Goal: Task Accomplishment & Management: Manage account settings

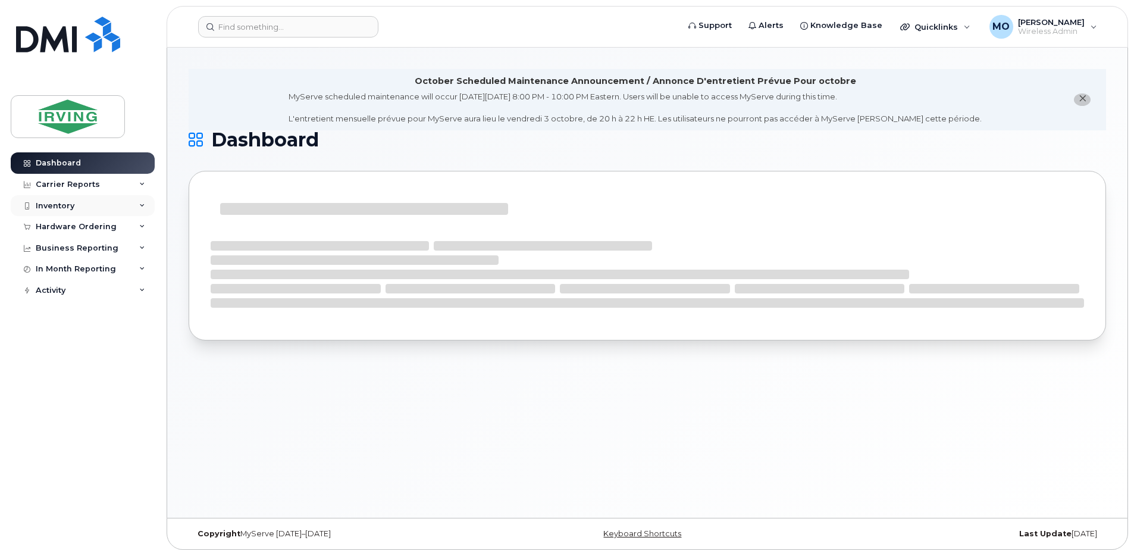
click at [46, 206] on div "Inventory" at bounding box center [55, 206] width 39 height 10
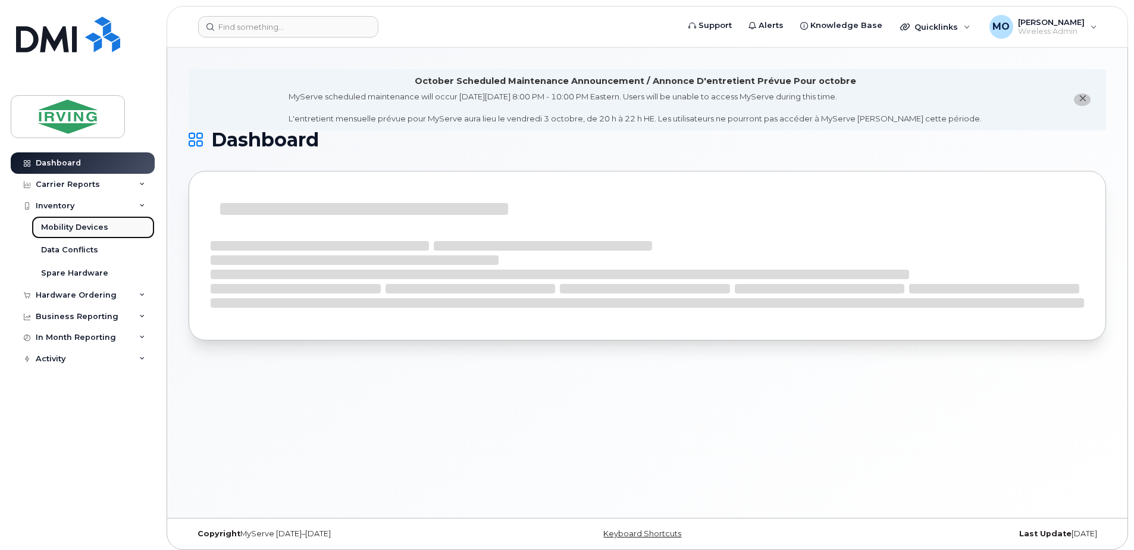
click at [67, 231] on div "Mobility Devices" at bounding box center [74, 227] width 67 height 11
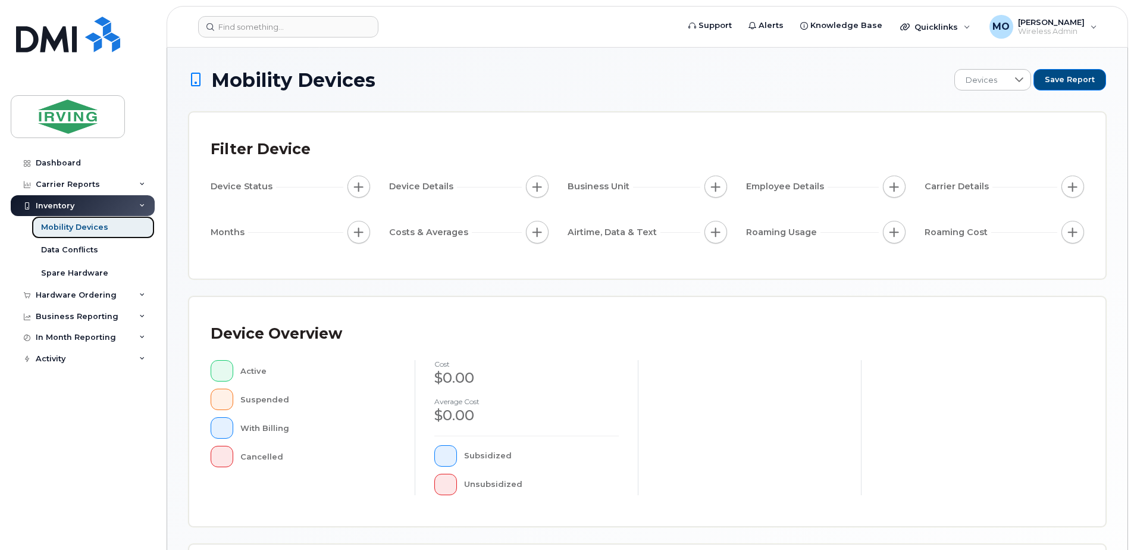
scroll to position [238, 0]
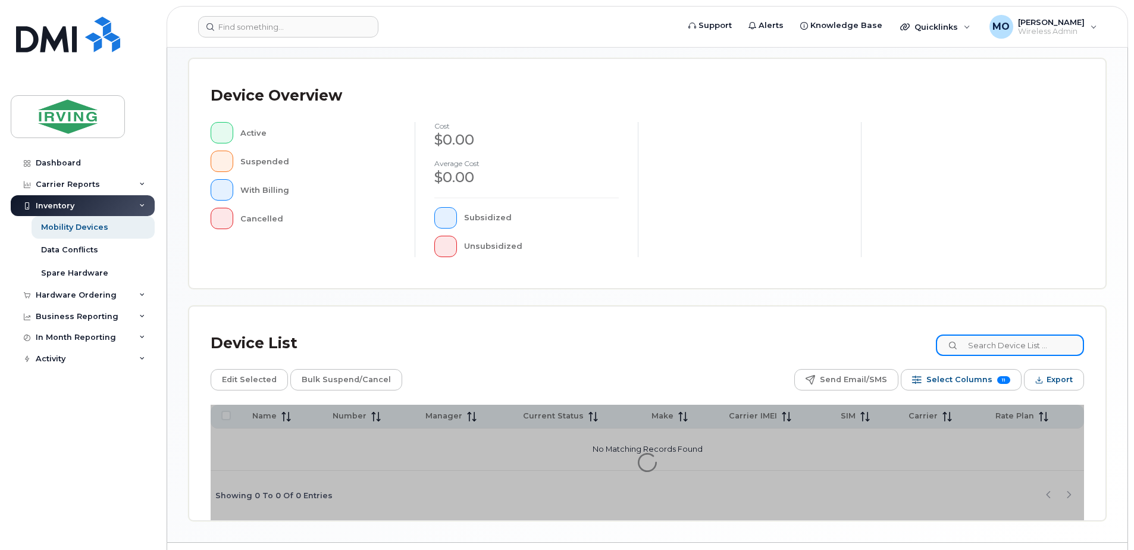
click at [1026, 340] on input at bounding box center [1010, 344] width 148 height 21
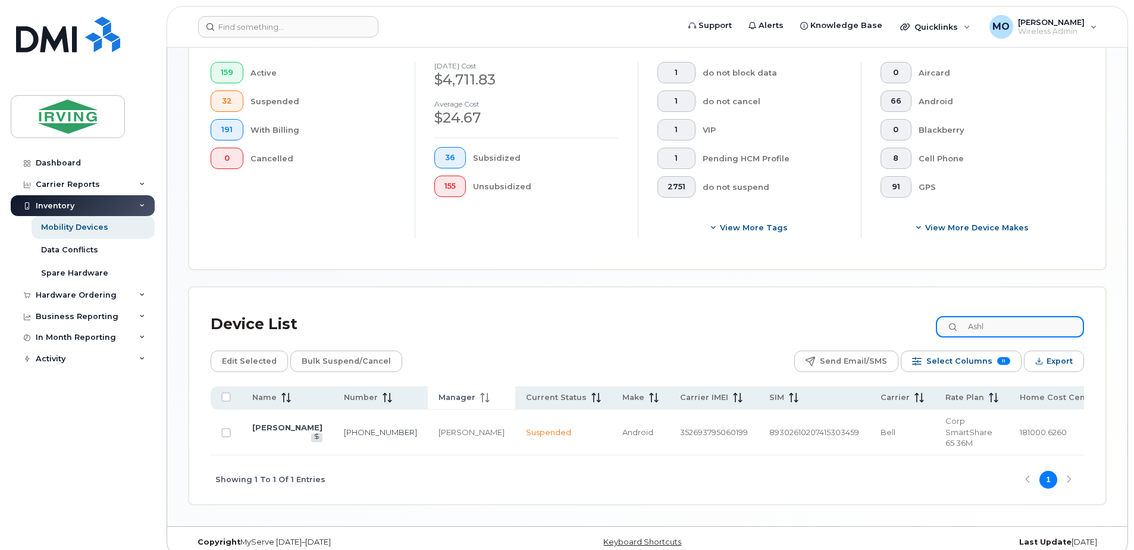
scroll to position [333, 0]
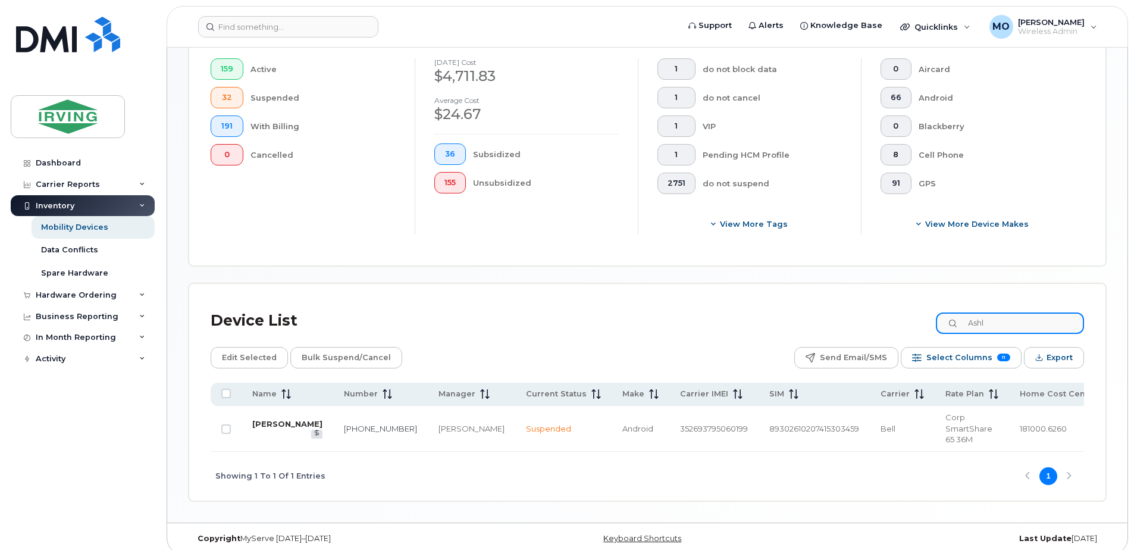
type input "Ashl"
click at [273, 424] on link "[PERSON_NAME]" at bounding box center [287, 424] width 70 height 10
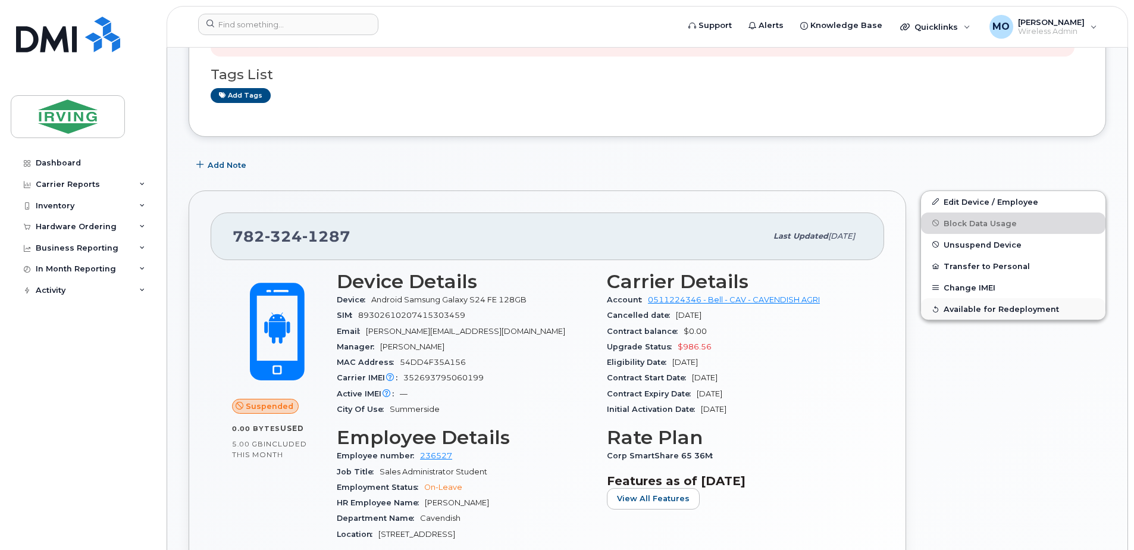
scroll to position [297, 0]
click at [978, 242] on span "Unsuspend Device" at bounding box center [983, 243] width 78 height 9
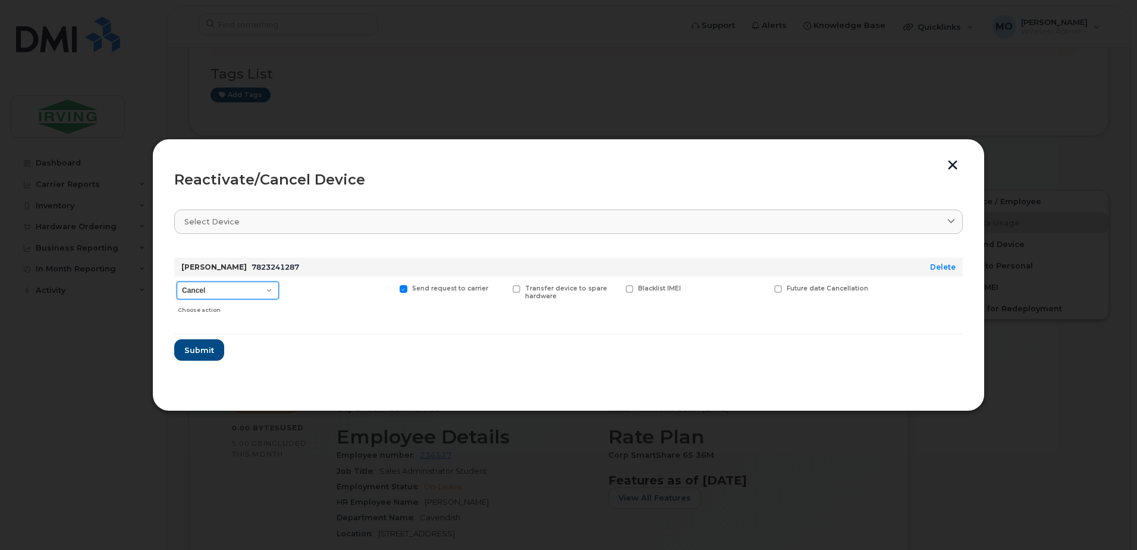
click at [222, 290] on select "Cancel Suspend - Extend Suspension Reactivate" at bounding box center [228, 290] width 102 height 18
select select "[object Object]"
click at [177, 281] on select "Cancel Suspend - Extend Suspension Reactivate" at bounding box center [228, 290] width 102 height 18
click at [206, 349] on span "Submit" at bounding box center [199, 349] width 30 height 11
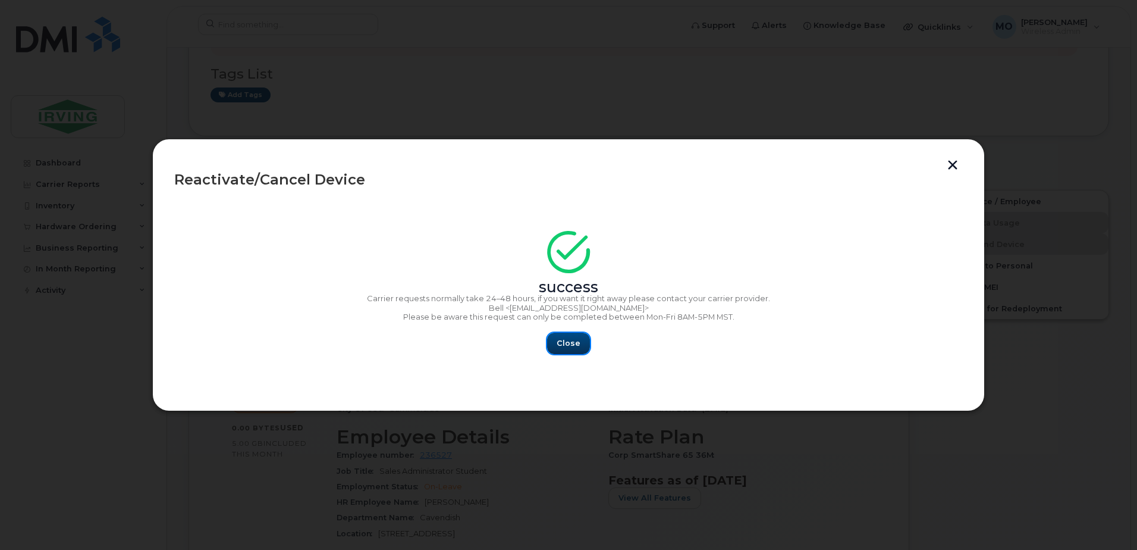
click at [565, 347] on span "Close" at bounding box center [569, 342] width 24 height 11
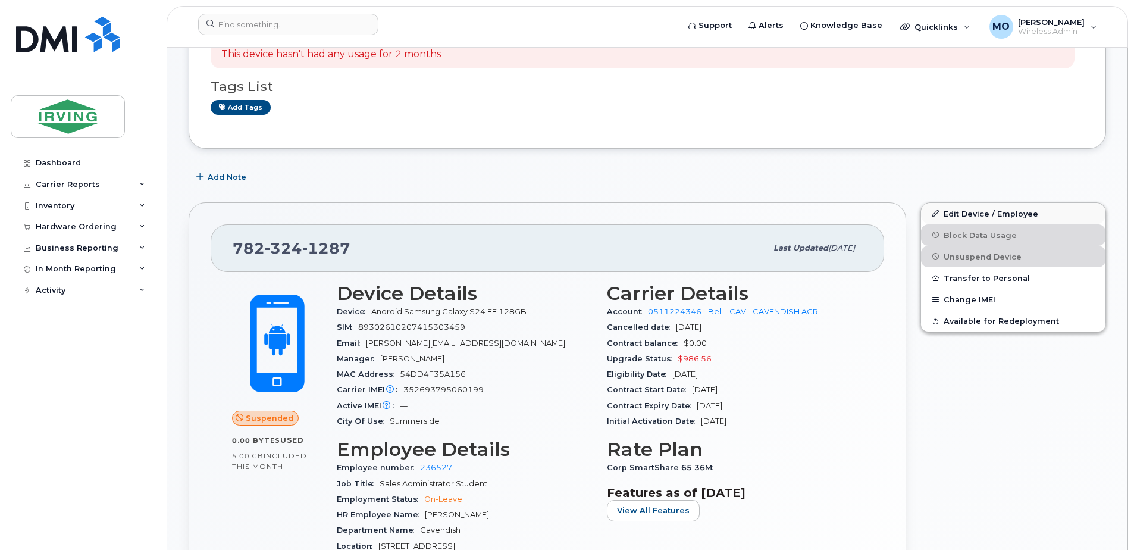
scroll to position [238, 0]
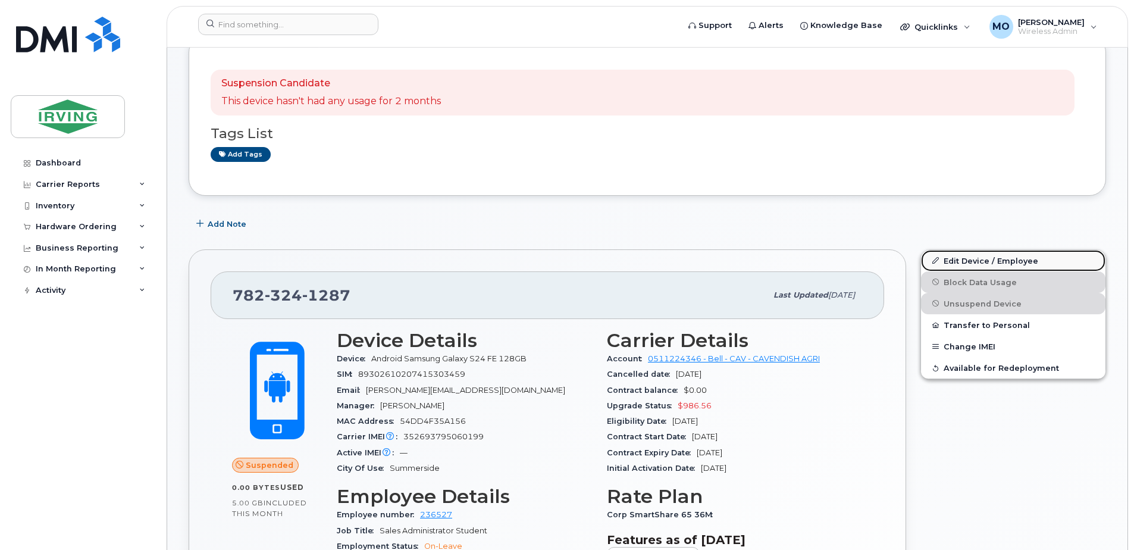
click at [976, 263] on link "Edit Device / Employee" at bounding box center [1013, 260] width 184 height 21
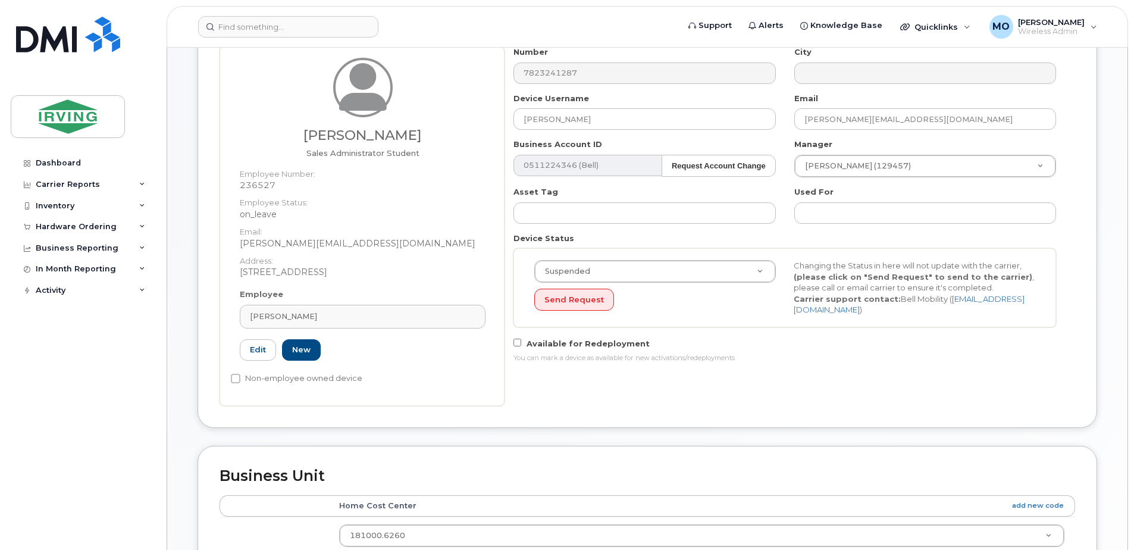
scroll to position [178, 0]
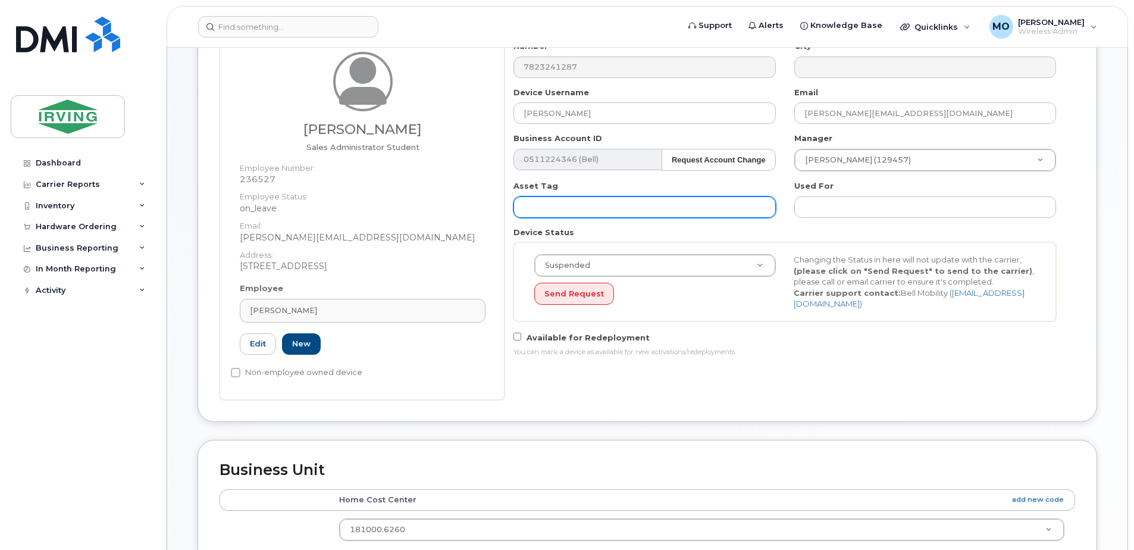
click at [566, 207] on input "text" at bounding box center [644, 206] width 262 height 21
type input "Marc Antoine Brien"
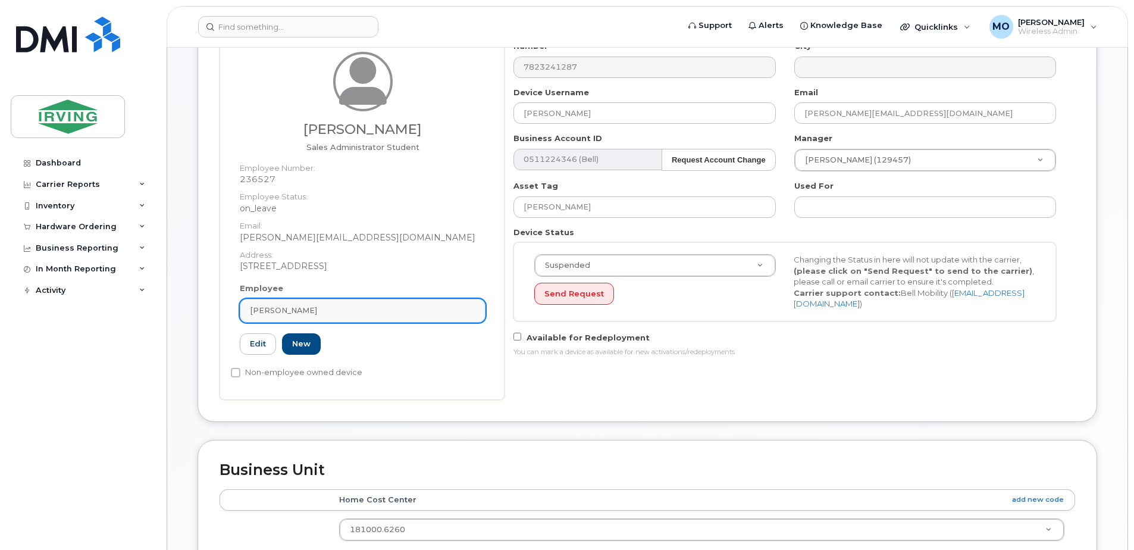
click at [418, 308] on div "[PERSON_NAME]" at bounding box center [362, 310] width 225 height 11
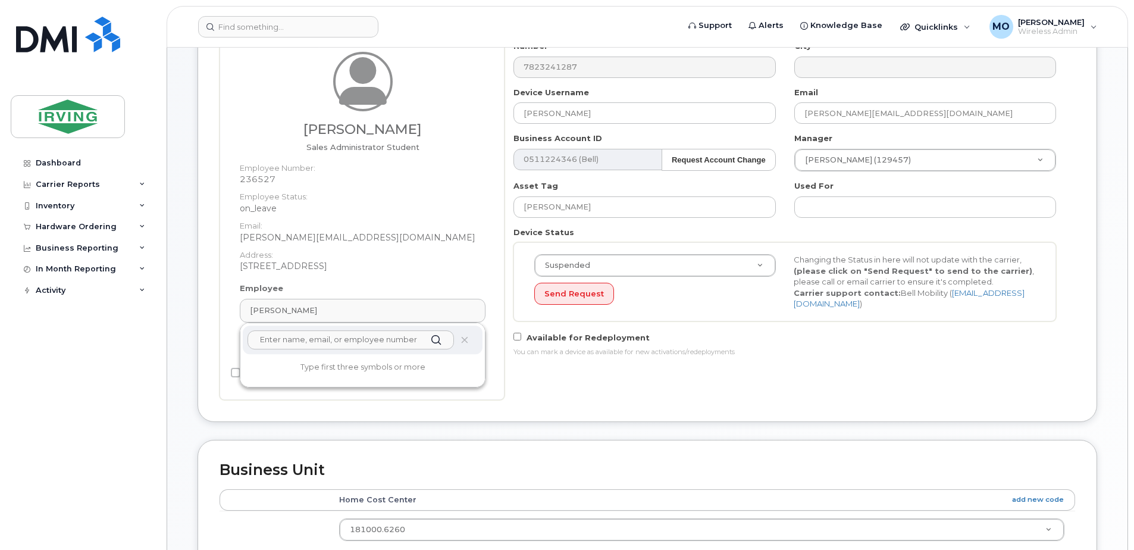
click at [383, 348] on input "text" at bounding box center [350, 339] width 206 height 19
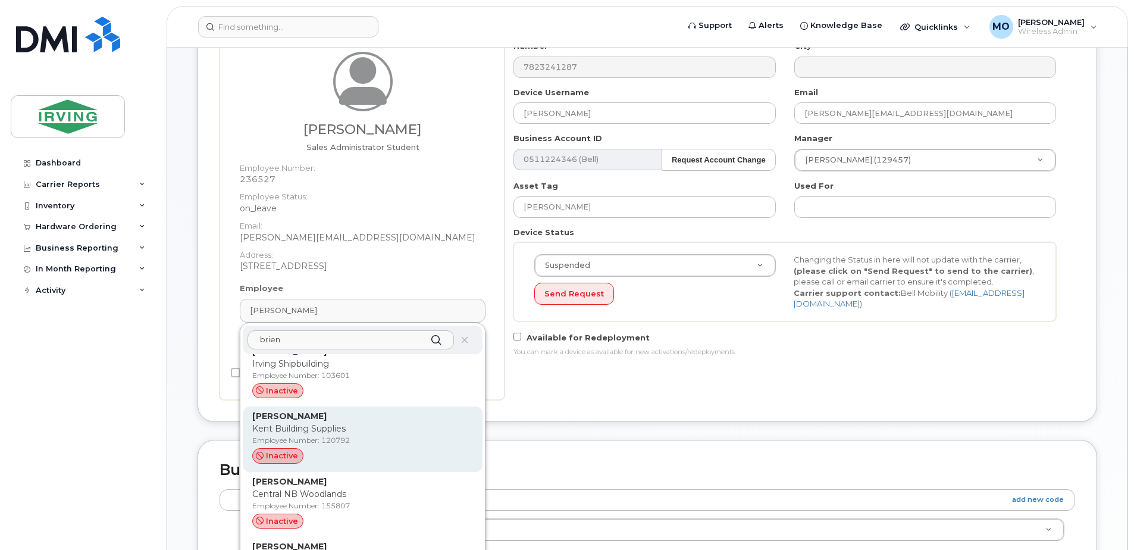
scroll to position [0, 0]
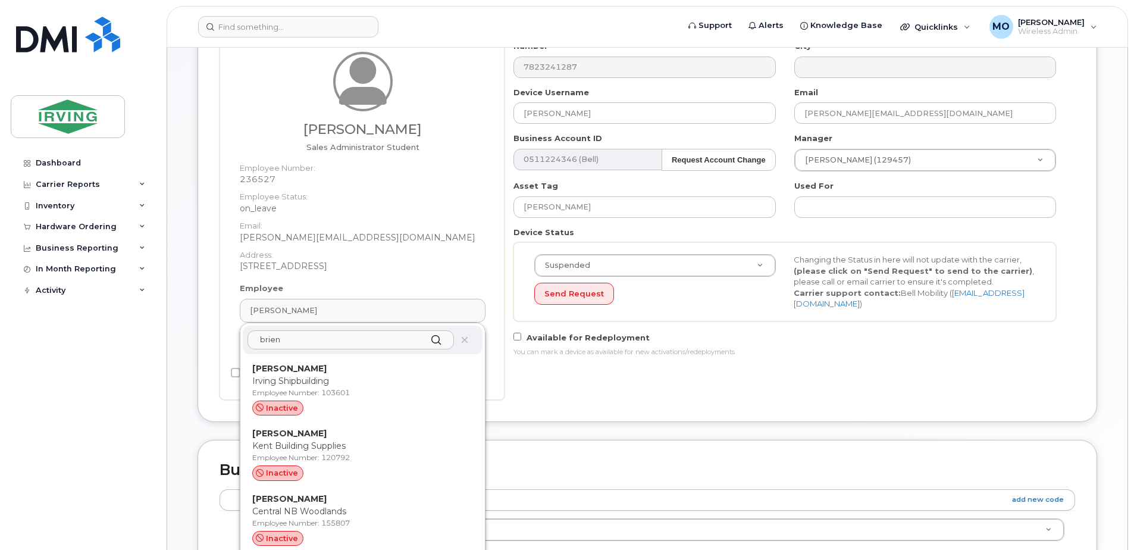
drag, startPoint x: 290, startPoint y: 341, endPoint x: 189, endPoint y: 339, distance: 101.8
click at [189, 339] on div "Device General Ashlyn Meisner Sales Administrator Student Employee Number: 2365…" at bounding box center [647, 216] width 917 height 449
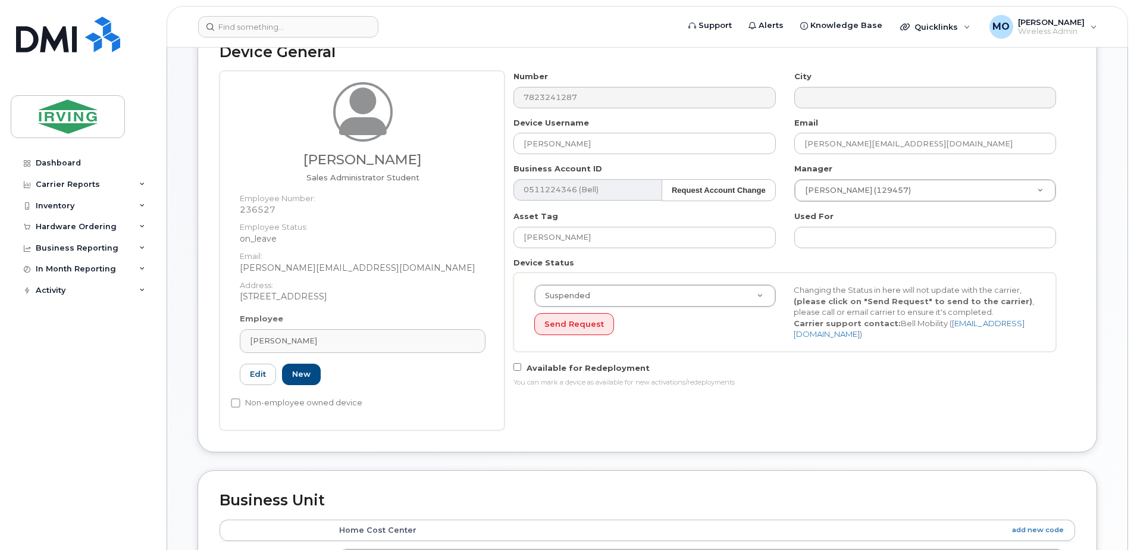
scroll to position [119, 0]
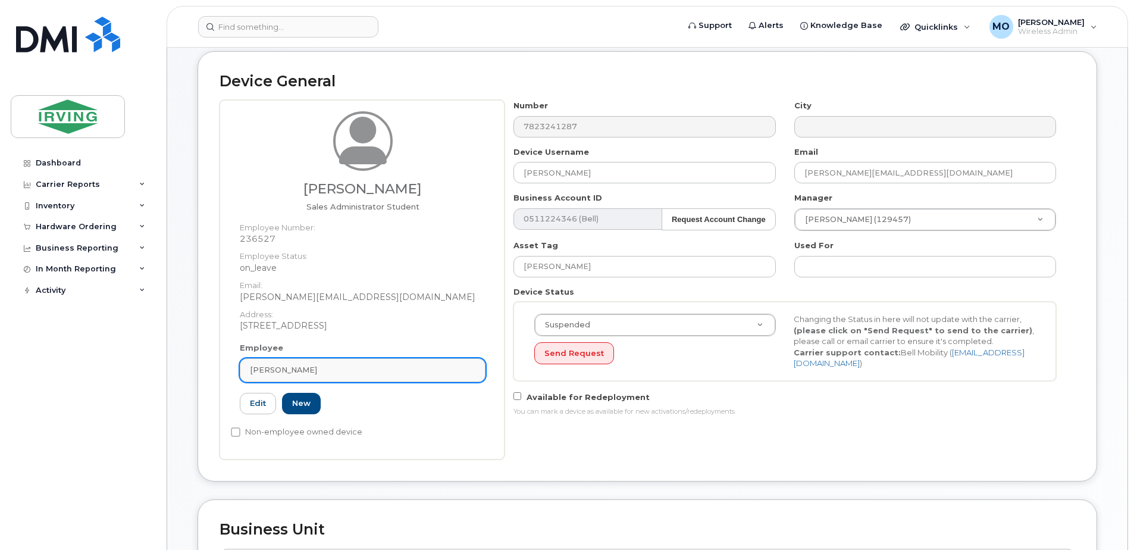
click at [339, 375] on div "[PERSON_NAME]" at bounding box center [362, 369] width 225 height 11
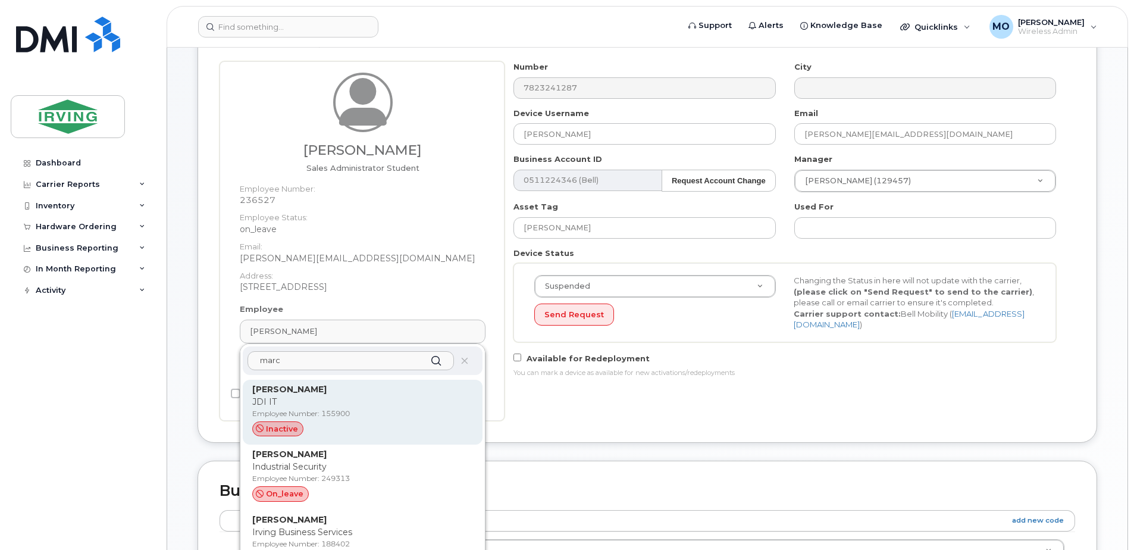
scroll to position [178, 0]
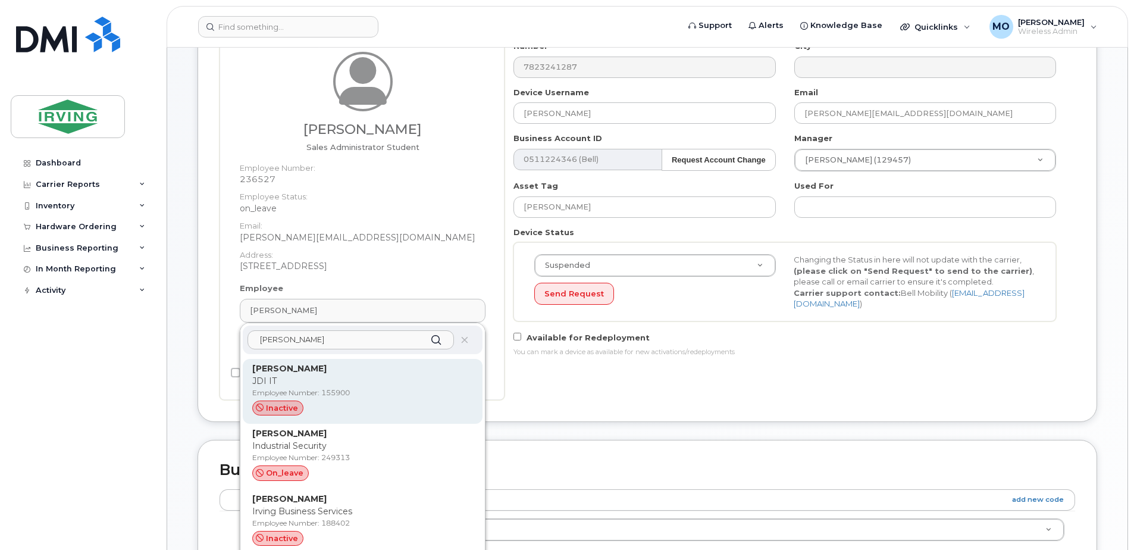
type input "marc antoine"
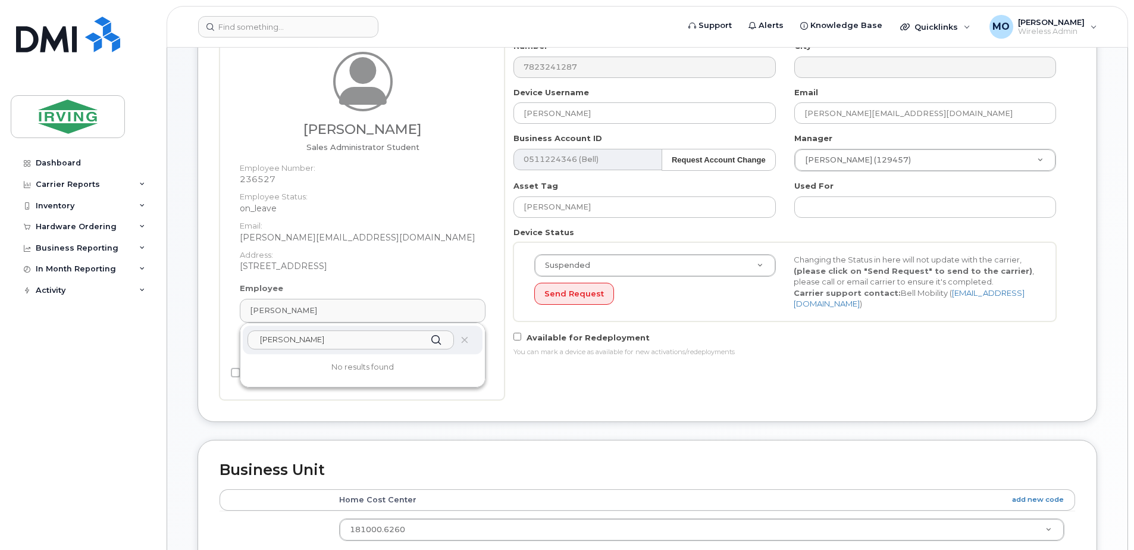
drag, startPoint x: 333, startPoint y: 345, endPoint x: 242, endPoint y: 350, distance: 90.6
click at [243, 350] on div "marc antoine No results found" at bounding box center [362, 355] width 245 height 64
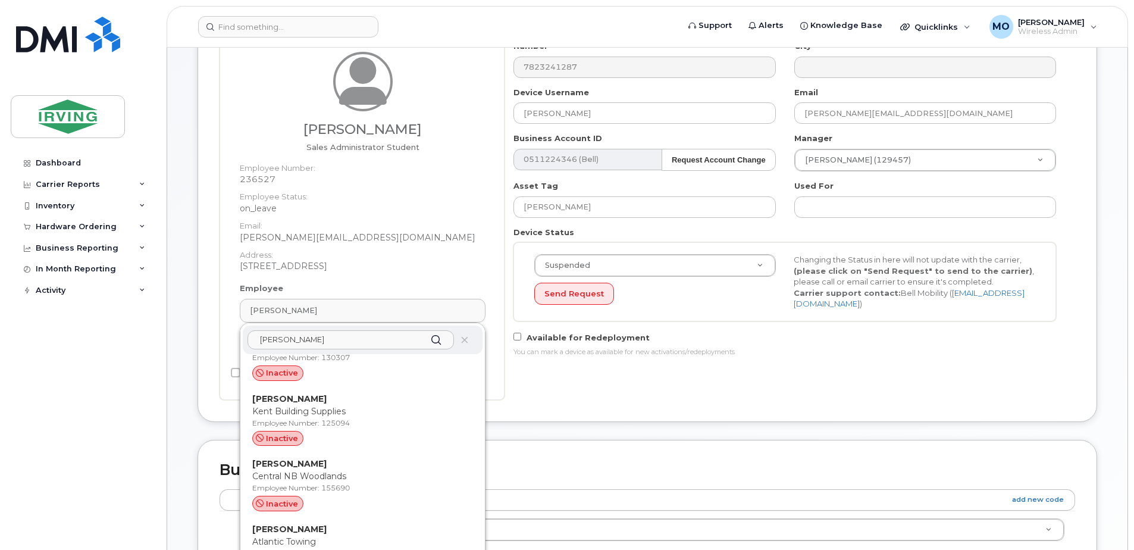
scroll to position [1309, 0]
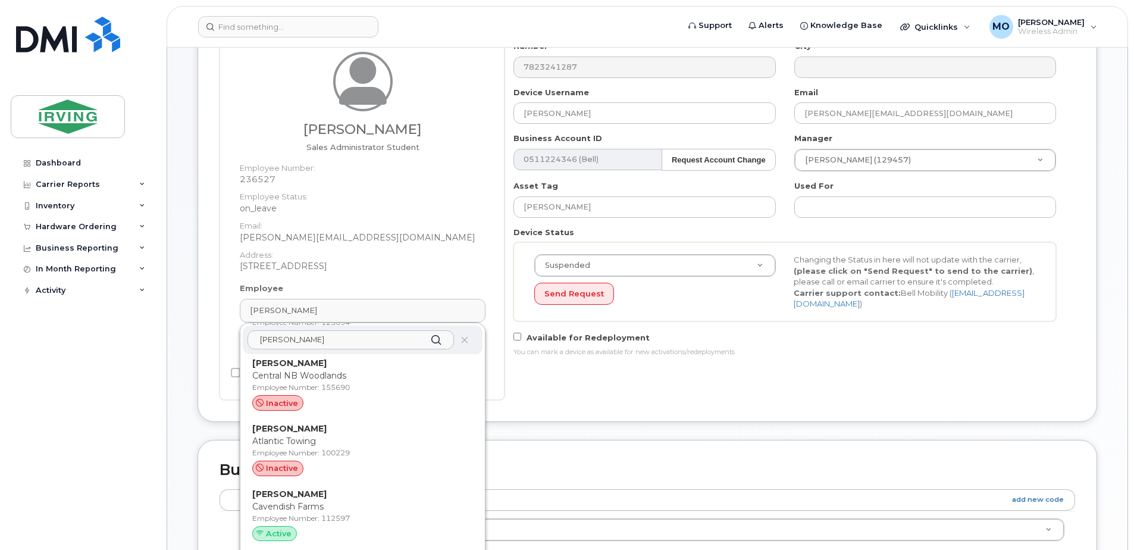
type input "Brien"
click at [667, 401] on div "Device General Ashlyn Meisner Sales Administrator Student Employee Number: 2365…" at bounding box center [648, 207] width 900 height 431
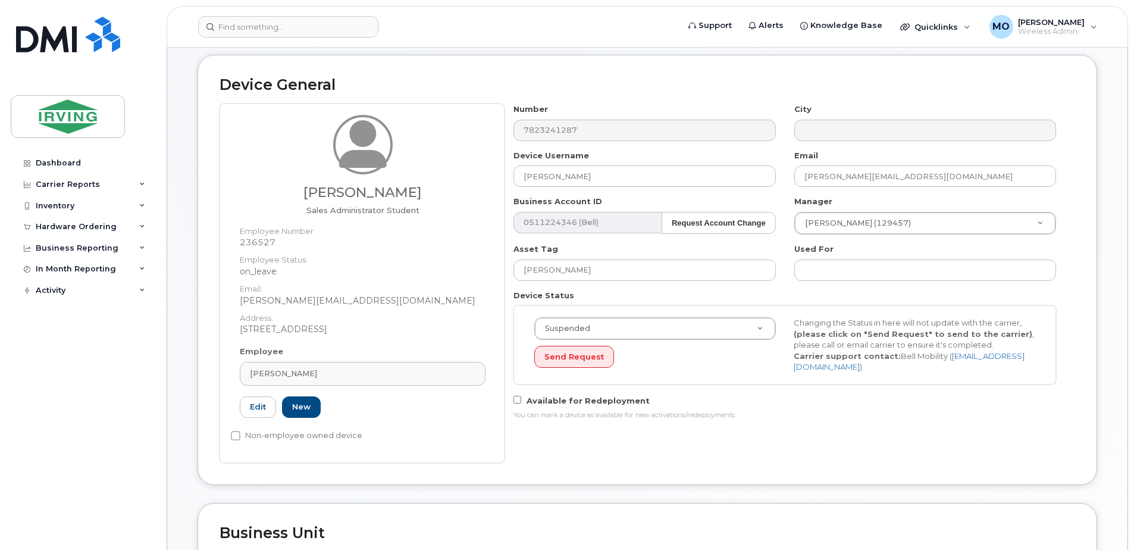
scroll to position [119, 0]
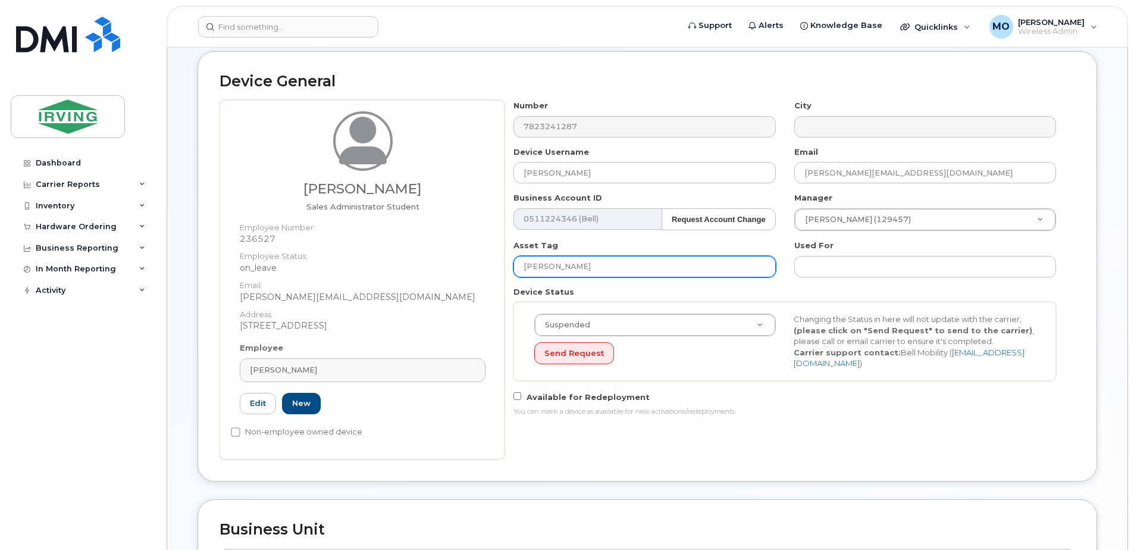
click at [520, 267] on input "Marc Antoine Brien" at bounding box center [644, 266] width 262 height 21
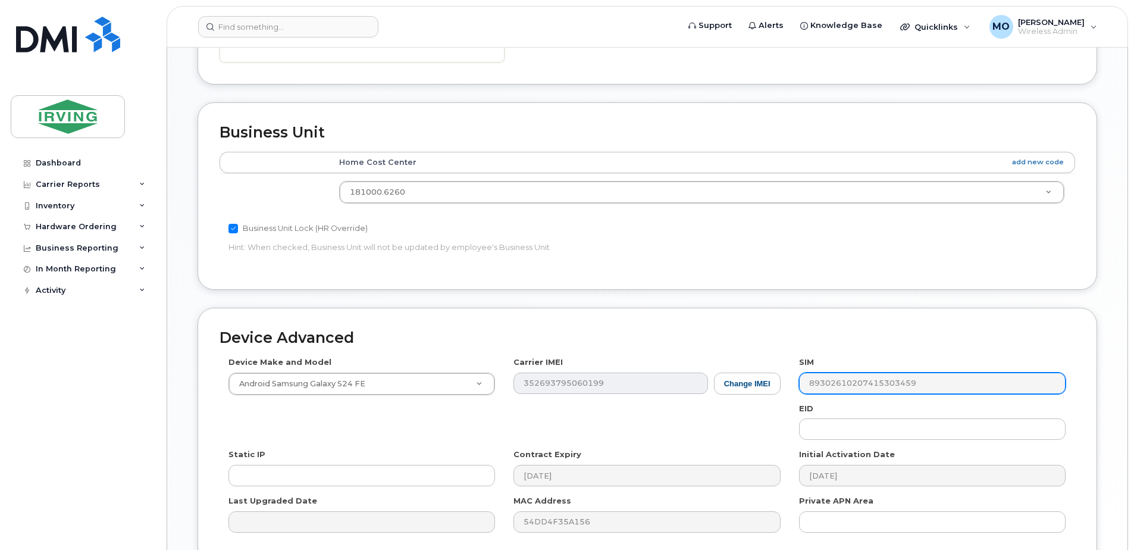
scroll to position [628, 0]
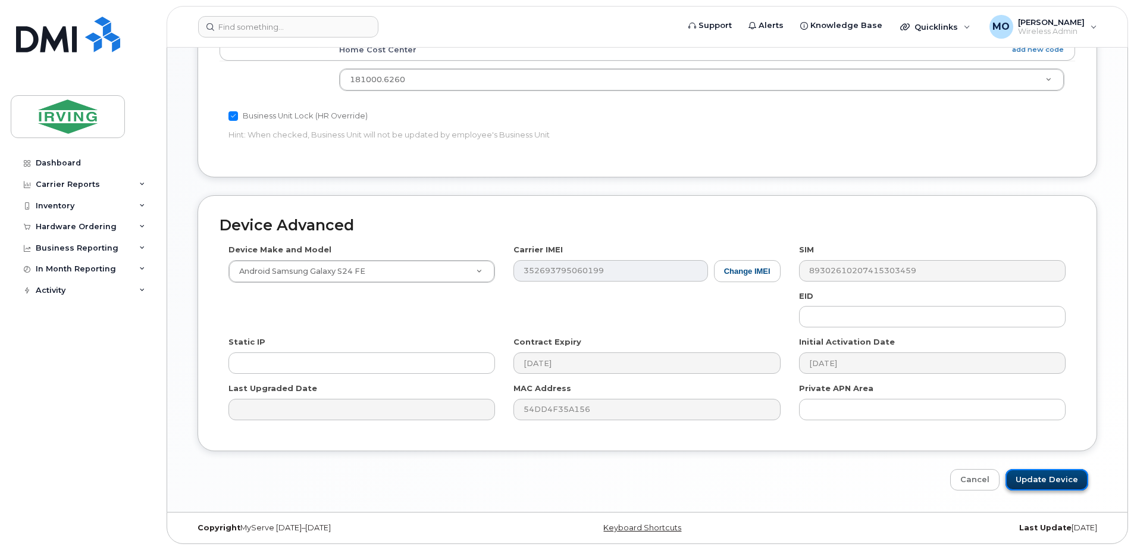
click at [1046, 484] on input "Update Device" at bounding box center [1046, 480] width 83 height 22
type input "Saving..."
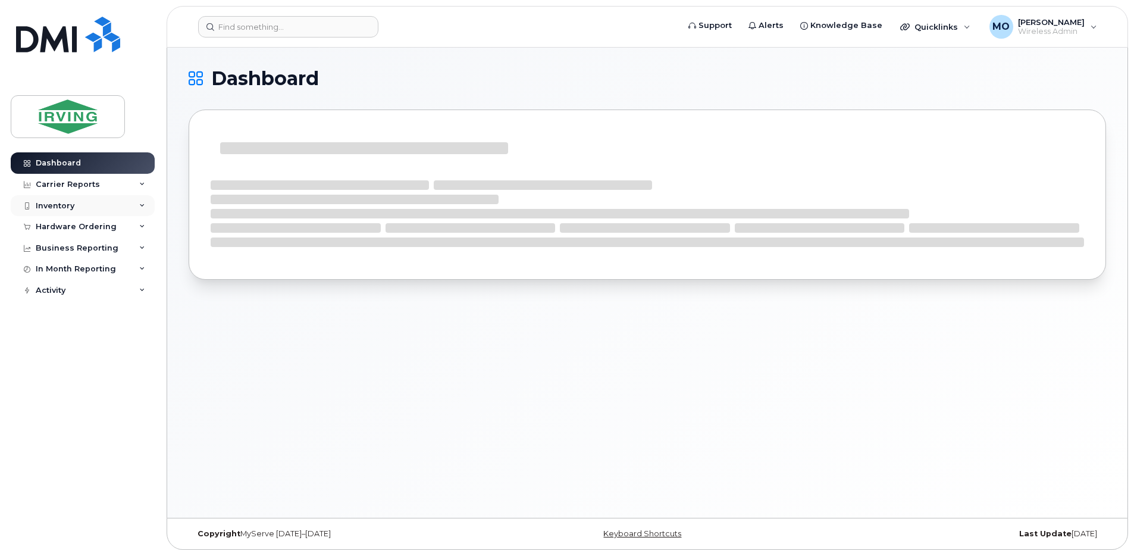
click at [58, 205] on div "Inventory" at bounding box center [55, 206] width 39 height 10
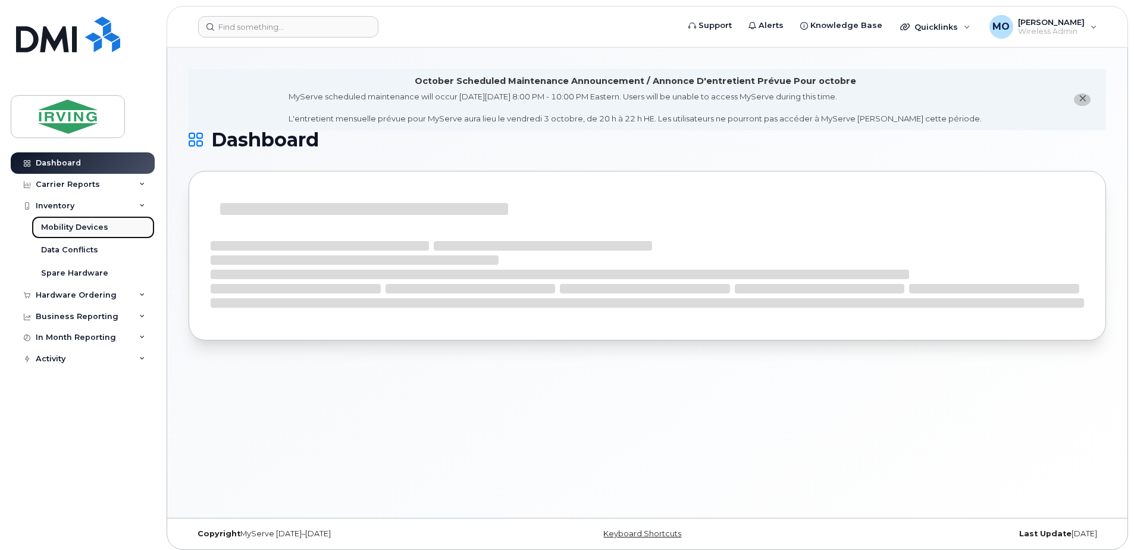
click at [64, 222] on div "Mobility Devices" at bounding box center [74, 227] width 67 height 11
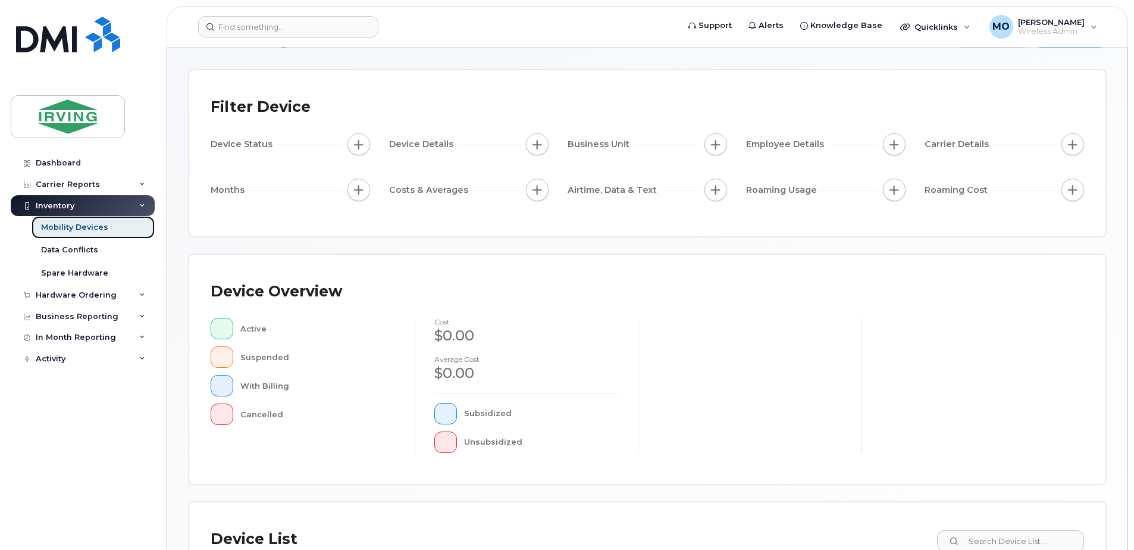
scroll to position [238, 0]
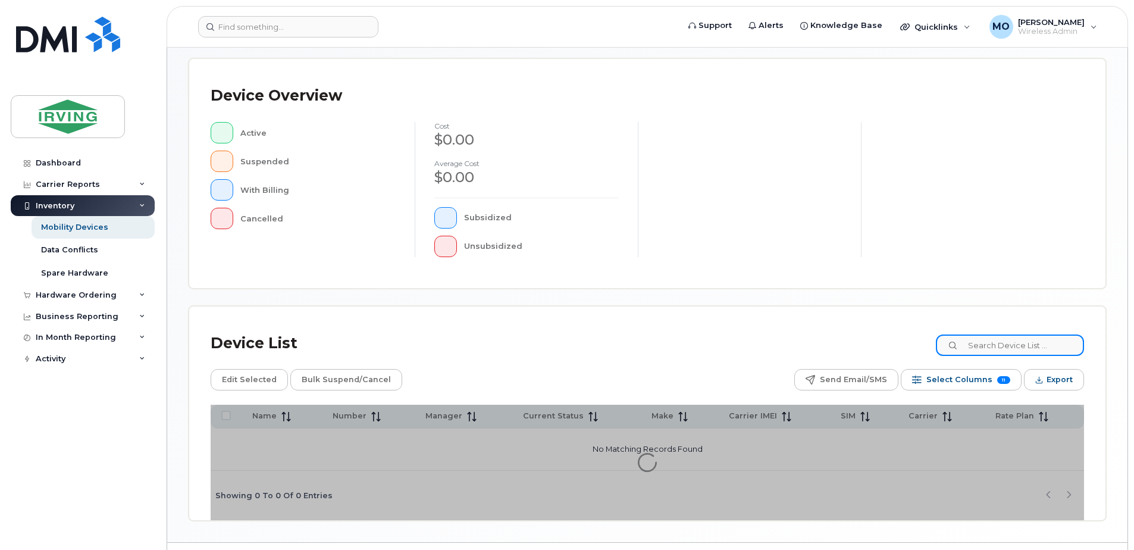
click at [1007, 345] on input at bounding box center [1010, 344] width 148 height 21
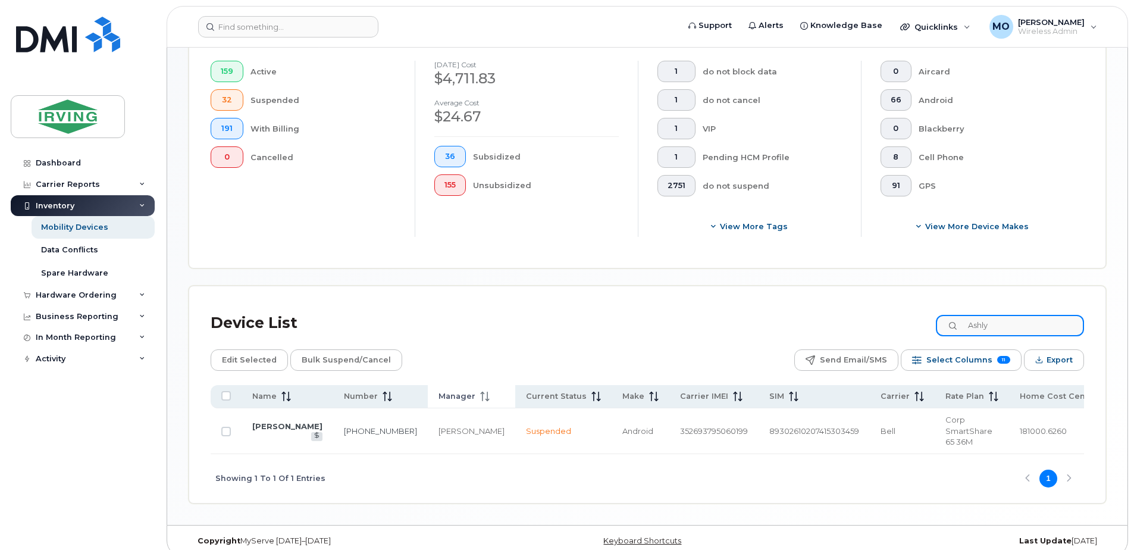
scroll to position [333, 0]
type input "Ashly"
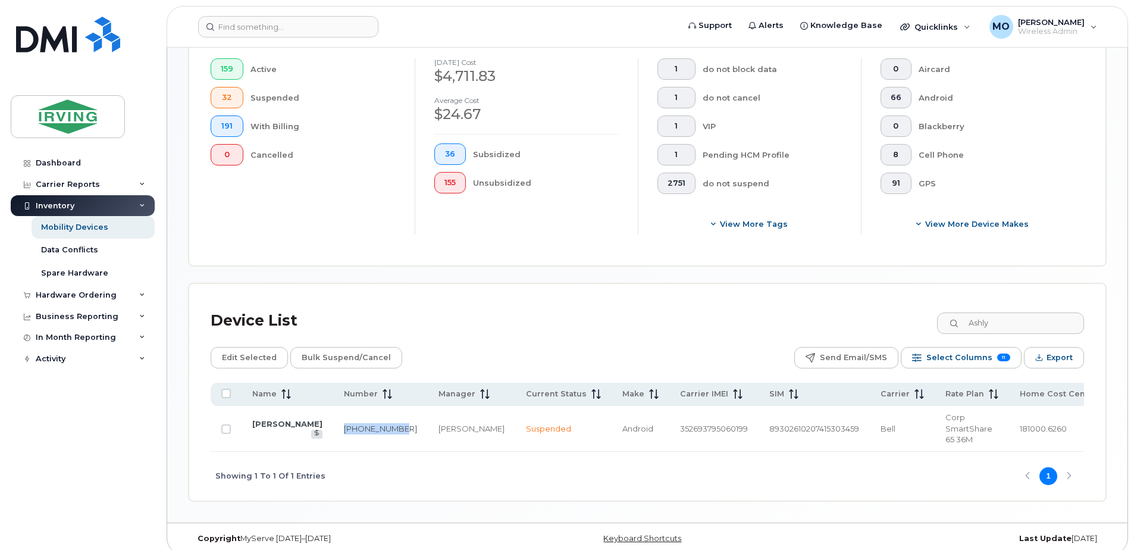
drag, startPoint x: 329, startPoint y: 416, endPoint x: 351, endPoint y: 433, distance: 27.6
click at [351, 433] on td "[PHONE_NUMBER]" at bounding box center [380, 429] width 95 height 46
copy link "[PHONE_NUMBER]"
